Goal: Book appointment/travel/reservation

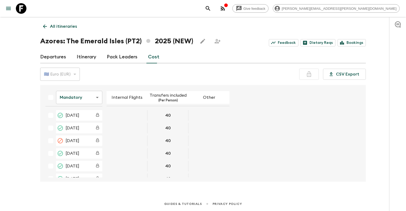
click at [59, 25] on p "All itineraries" at bounding box center [63, 26] width 27 height 6
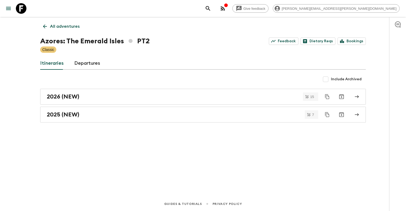
click at [92, 64] on link "Departures" at bounding box center [87, 63] width 26 height 13
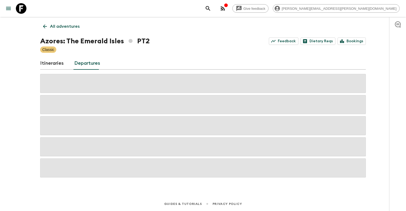
click at [73, 28] on p "All adventures" at bounding box center [65, 26] width 30 height 6
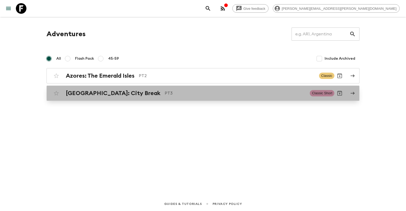
click at [67, 91] on h2 "[GEOGRAPHIC_DATA]: City Break" at bounding box center [113, 93] width 95 height 7
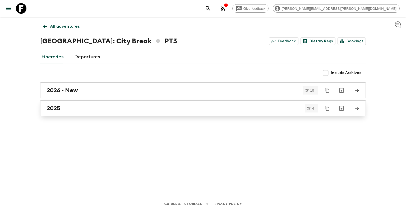
click at [74, 110] on div "2025" at bounding box center [198, 108] width 302 height 7
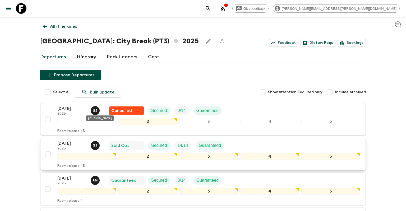
scroll to position [55, 0]
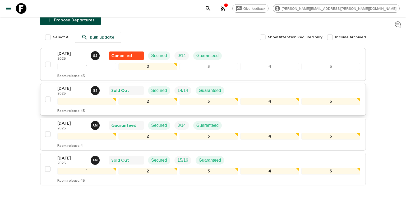
click at [80, 86] on p "[DATE]" at bounding box center [71, 88] width 29 height 6
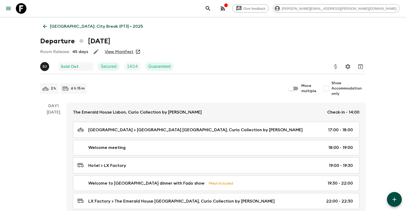
click at [120, 53] on link "View Manifest" at bounding box center [119, 51] width 29 height 5
